Goal: Information Seeking & Learning: Learn about a topic

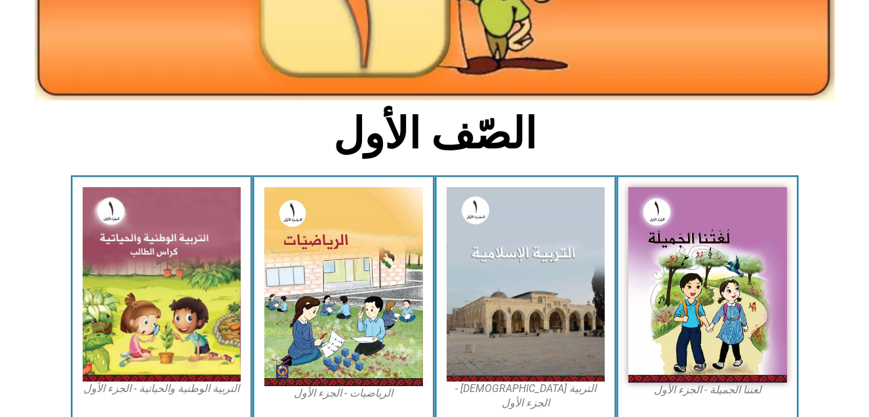
scroll to position [236, 0]
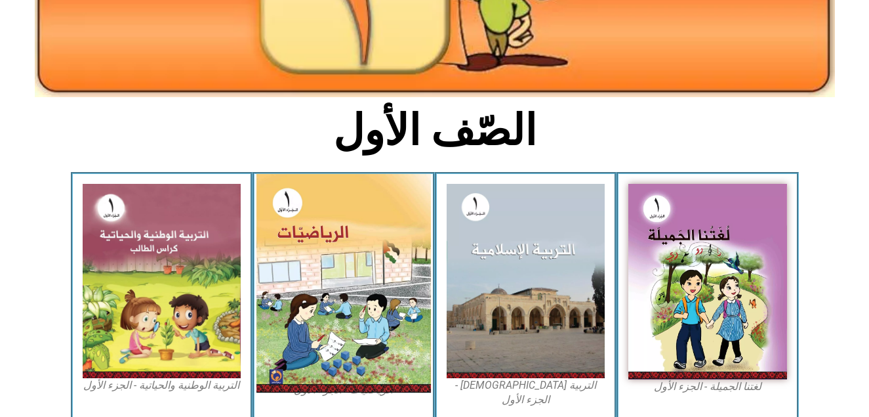
click at [308, 241] on img at bounding box center [343, 283] width 174 height 218
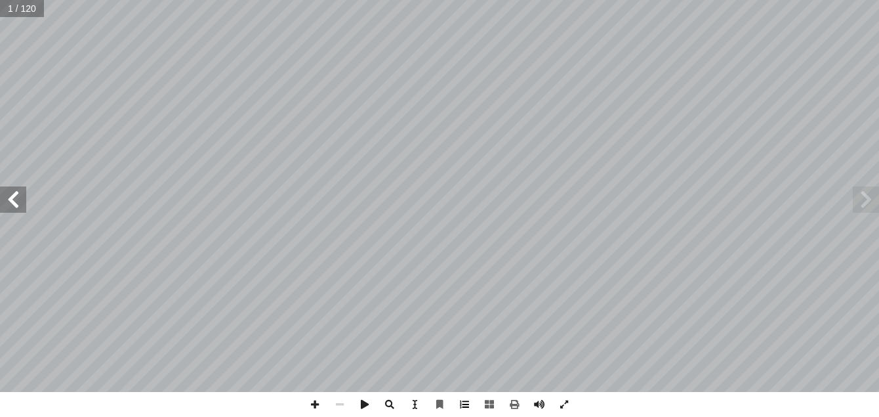
click at [464, 407] on span at bounding box center [464, 404] width 25 height 25
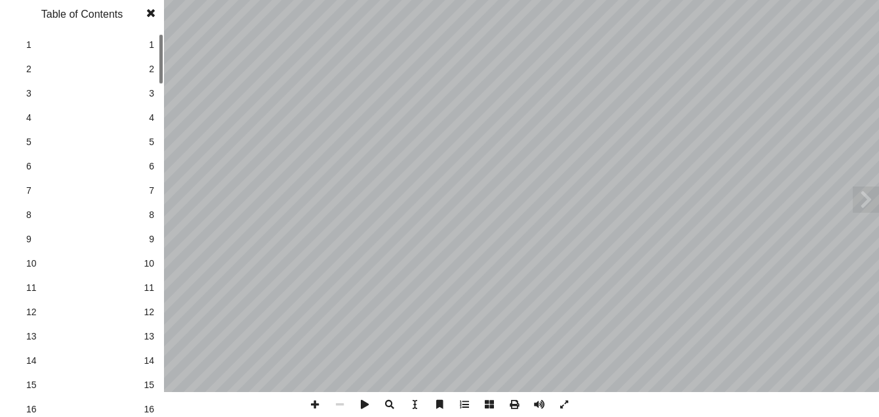
click at [464, 407] on span at bounding box center [464, 404] width 25 height 25
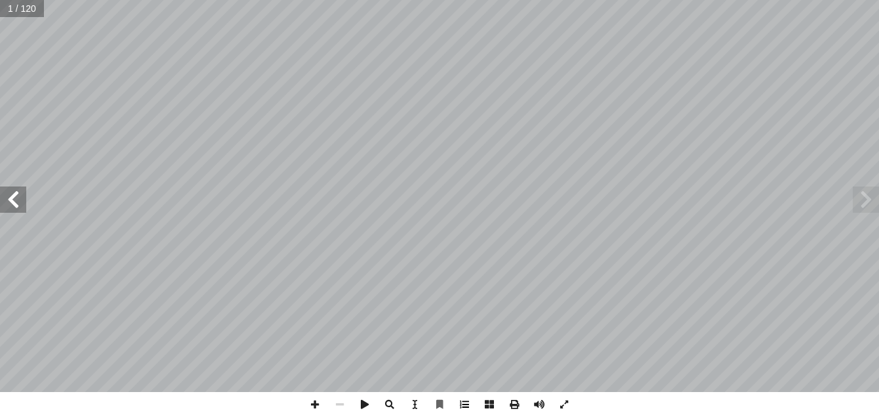
click at [462, 407] on span at bounding box center [464, 404] width 25 height 25
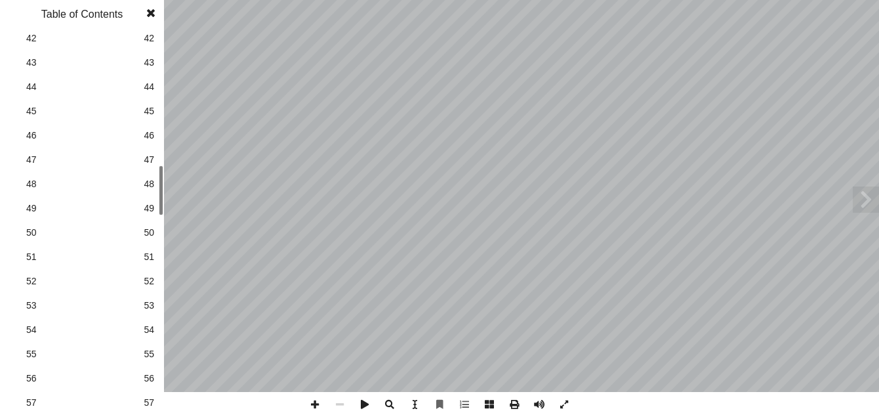
click at [159, 215] on div at bounding box center [161, 190] width 5 height 50
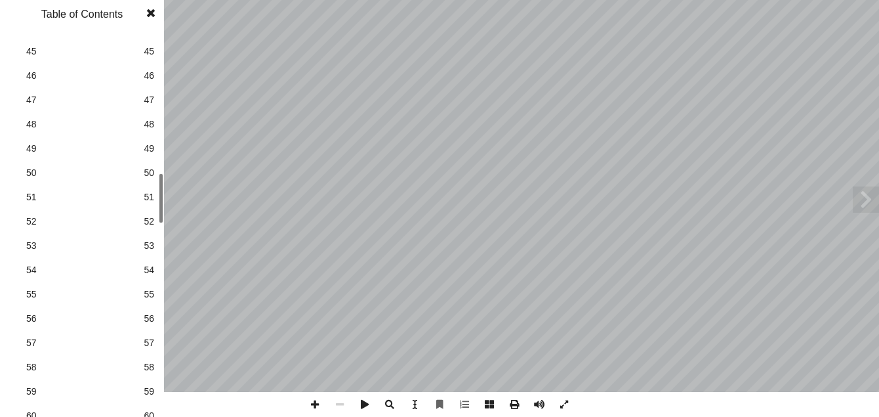
click at [151, 125] on span "48" at bounding box center [149, 124] width 10 height 14
click at [149, 10] on span at bounding box center [151, 13] width 24 height 26
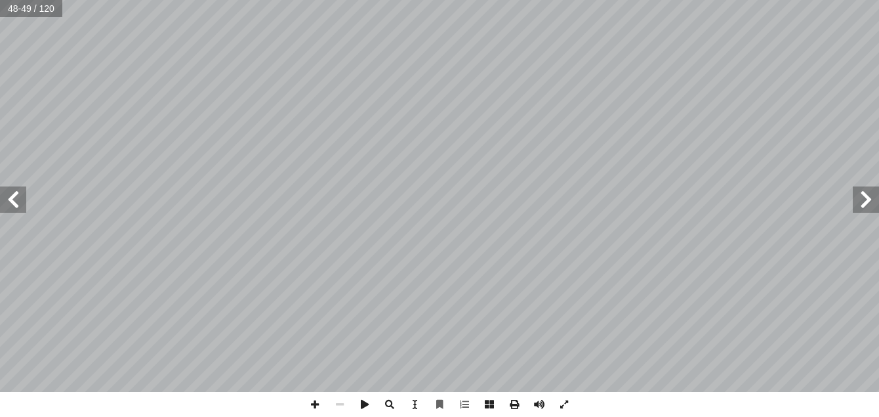
click at [864, 202] on span at bounding box center [866, 199] width 26 height 26
click at [314, 408] on span at bounding box center [314, 404] width 25 height 25
click at [12, 197] on span at bounding box center [13, 199] width 26 height 26
click at [316, 405] on span at bounding box center [314, 404] width 25 height 25
click at [311, 403] on span at bounding box center [314, 404] width 25 height 25
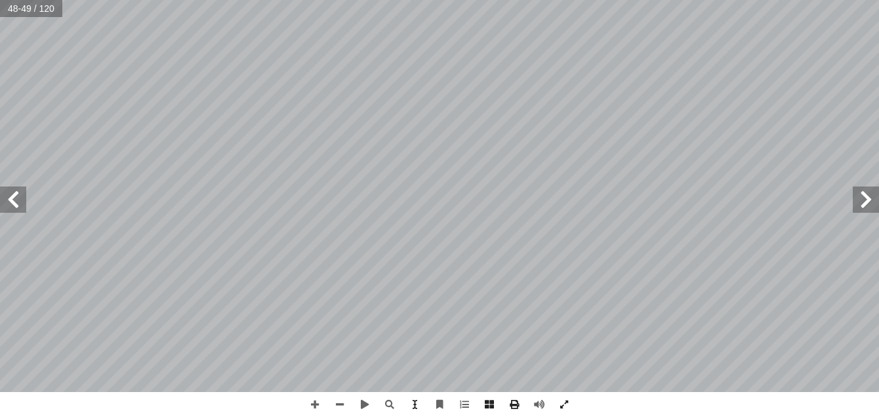
click at [16, 194] on span at bounding box center [13, 199] width 26 height 26
